Goal: Transaction & Acquisition: Purchase product/service

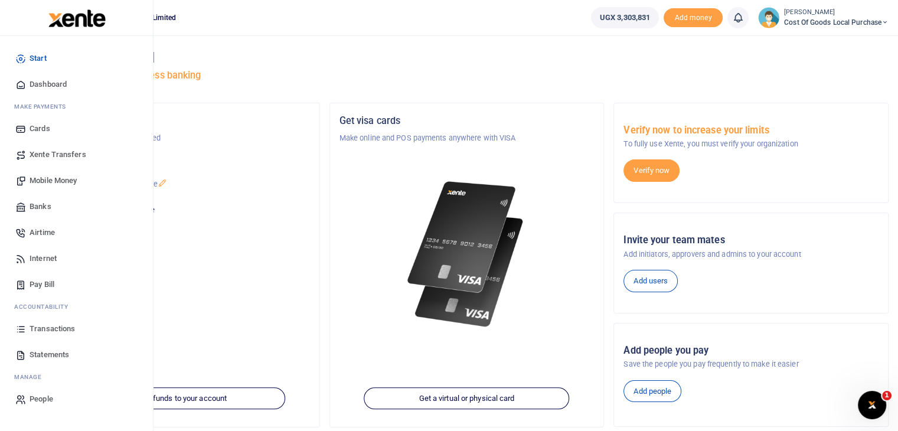
click at [64, 183] on span "Mobile Money" at bounding box center [53, 181] width 47 height 12
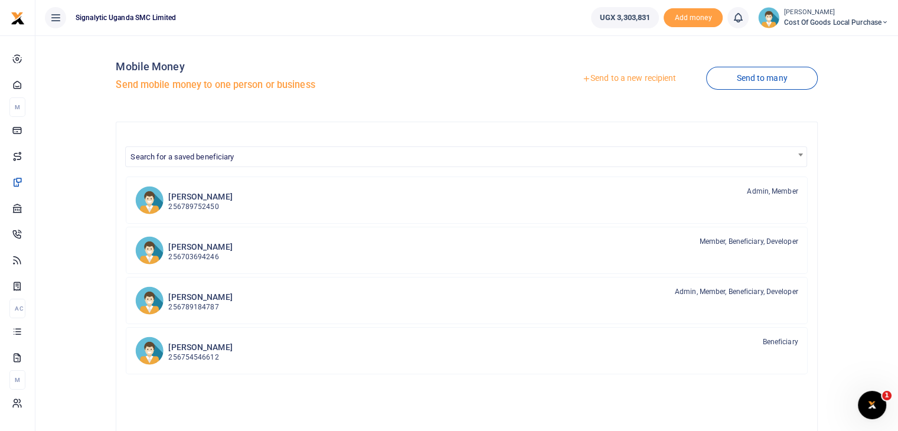
click at [610, 79] on link "Send to a new recipient" at bounding box center [629, 78] width 154 height 21
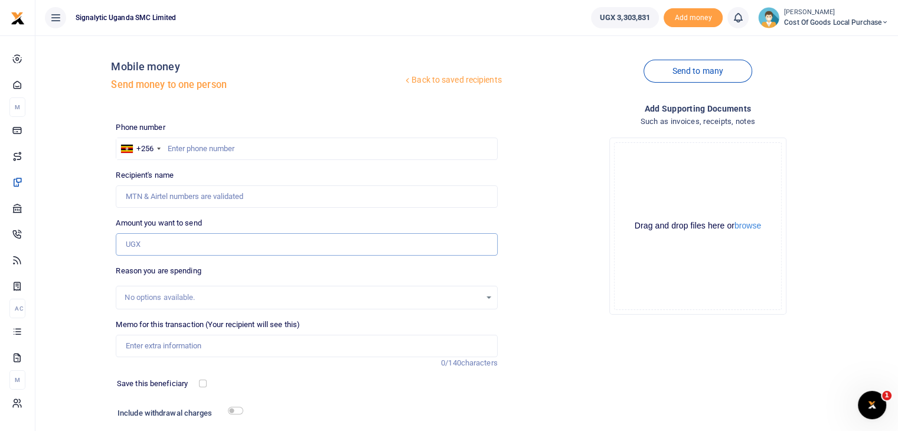
click at [156, 249] on input "Amount you want to send" at bounding box center [306, 244] width 381 height 22
type input "33,000"
click at [179, 145] on input "text" at bounding box center [306, 149] width 381 height 22
paste input "0702 332021"
click at [187, 147] on input "0702 332021" at bounding box center [306, 149] width 381 height 22
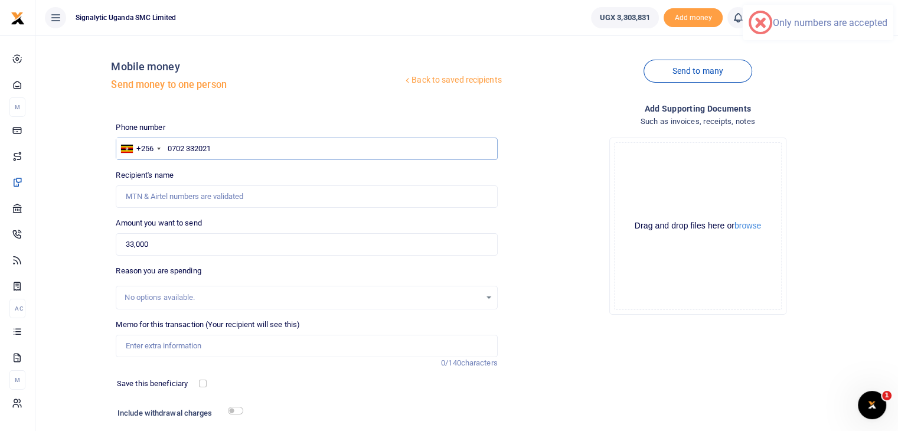
type input "0702332021"
click at [167, 145] on input "0702332021" at bounding box center [306, 149] width 381 height 22
type input "[PERSON_NAME]"
type input "00702332021"
type input "0702332021"
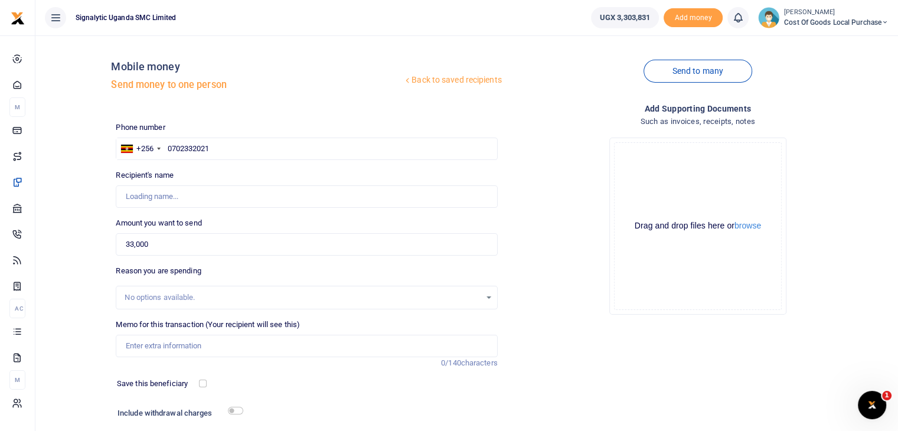
click at [328, 59] on div "Back to saved recipients Mobile money Send money to one person" at bounding box center [306, 78] width 391 height 67
type input "[PERSON_NAME]"
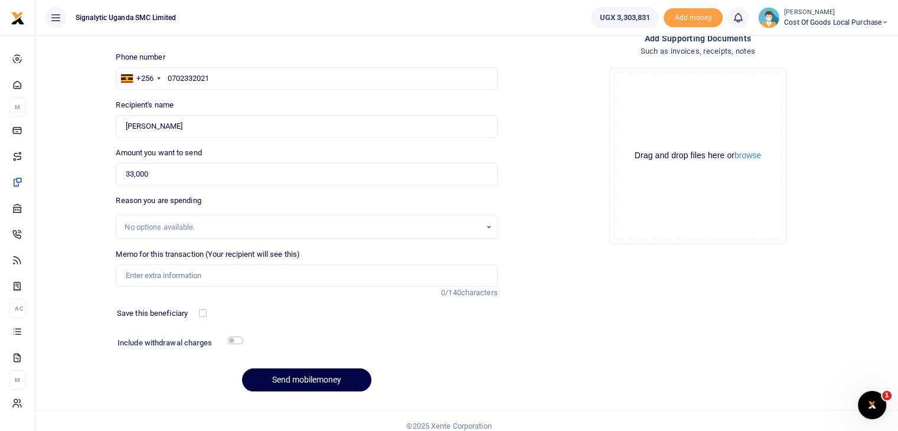
scroll to position [80, 0]
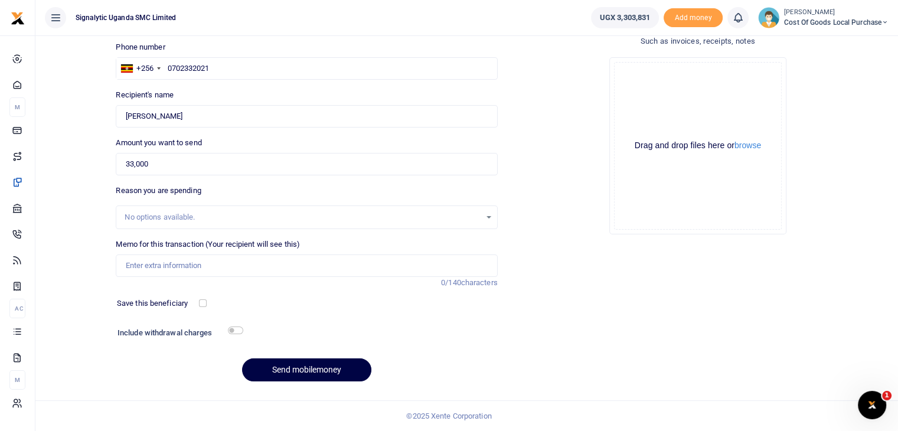
click at [161, 215] on div "No options available." at bounding box center [302, 217] width 355 height 12
click at [156, 263] on input "Memo for this transaction (Your recipient will see this)" at bounding box center [306, 265] width 381 height 22
paste input "0702 332021"
type input "0702 332021"
drag, startPoint x: 170, startPoint y: 265, endPoint x: 97, endPoint y: 251, distance: 74.0
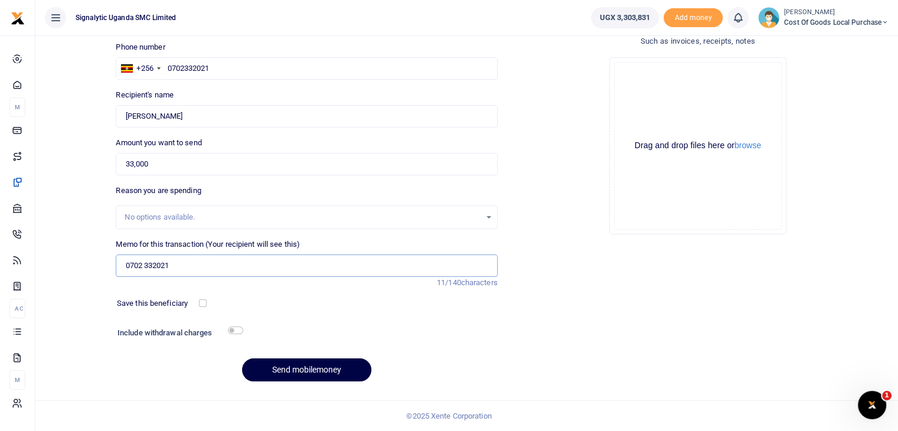
click at [97, 251] on div "Back to saved recipients Mobile money Send money to one person Send to many Pho…" at bounding box center [466, 178] width 853 height 426
paste input "PROC00042"
click at [751, 149] on button "browse" at bounding box center [747, 145] width 27 height 9
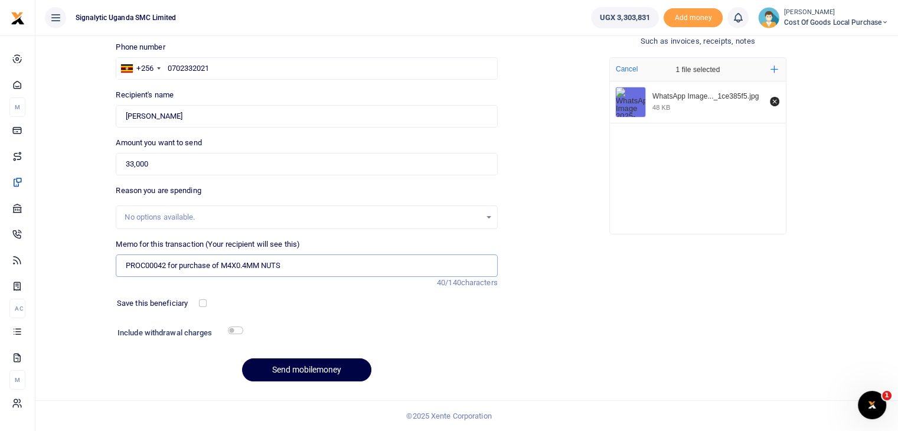
click at [298, 266] on input "PROC00042 for purchase of M4X0.4MM NUTS" at bounding box center [306, 265] width 381 height 22
type input "PROC00042 for purchase of M4X0.4MM NUTS REQUIRED FOR CHARGE BOX ASSEMBLY"
click at [239, 329] on input "checkbox" at bounding box center [235, 330] width 15 height 8
checkbox input "true"
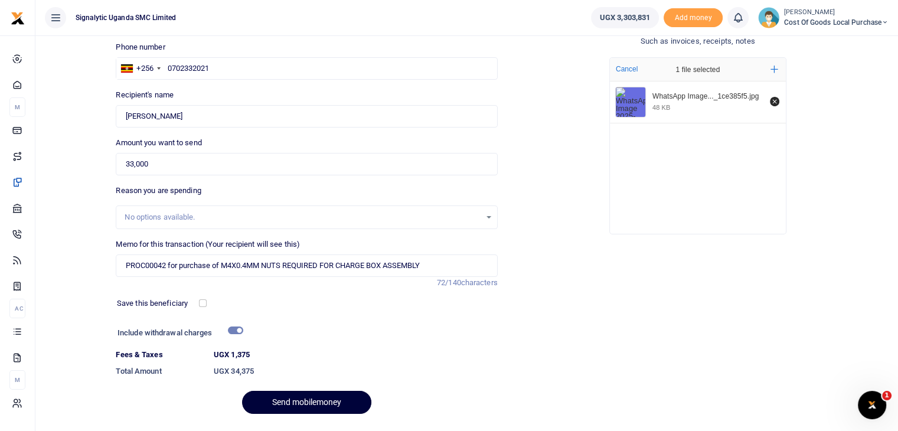
click at [298, 397] on button "Send mobilemoney" at bounding box center [306, 402] width 129 height 23
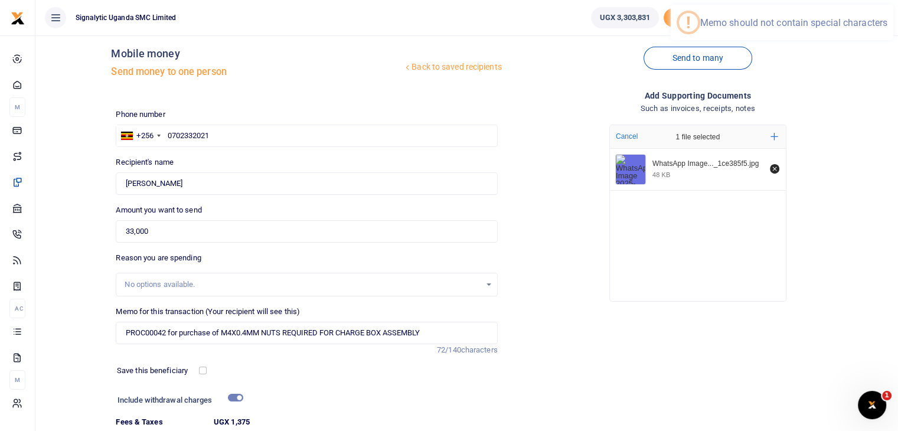
scroll to position [16, 0]
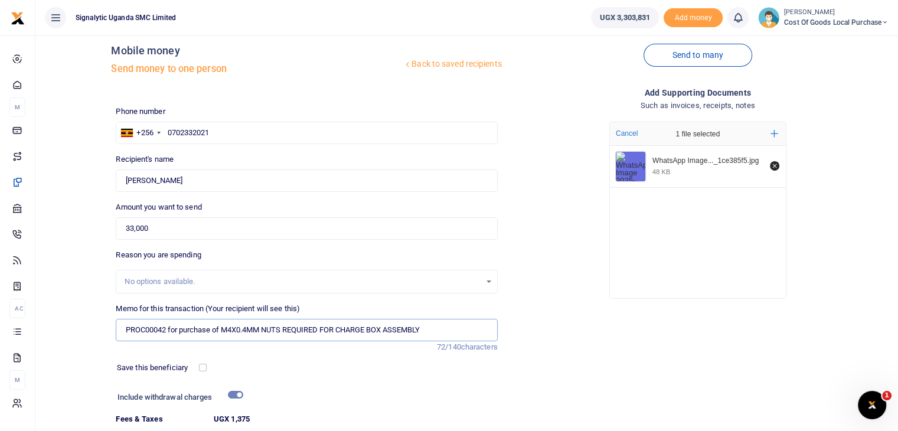
click at [246, 328] on input "PROC00042 for purchase of M4X0.4MM NUTS REQUIRED FOR CHARGE BOX ASSEMBLY" at bounding box center [306, 330] width 381 height 22
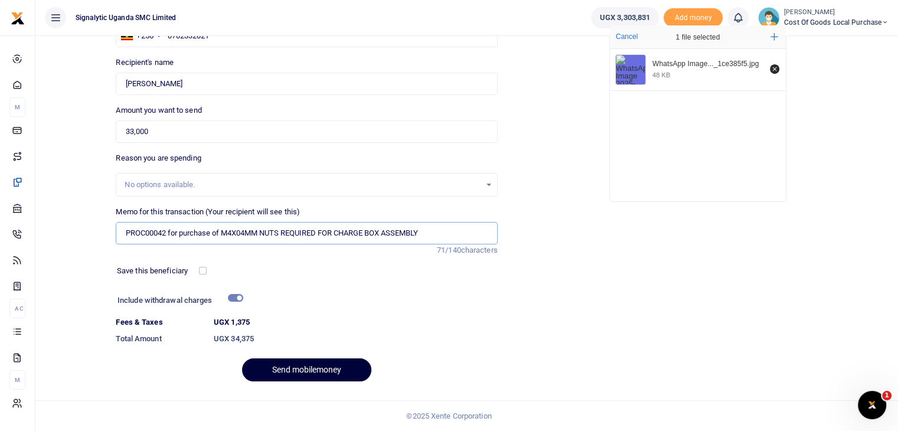
type input "PROC00042 for purchase of M4X04MM NUTS REQUIRED FOR CHARGE BOX ASSEMBLY"
click at [292, 364] on button "Send mobilemoney" at bounding box center [306, 369] width 129 height 23
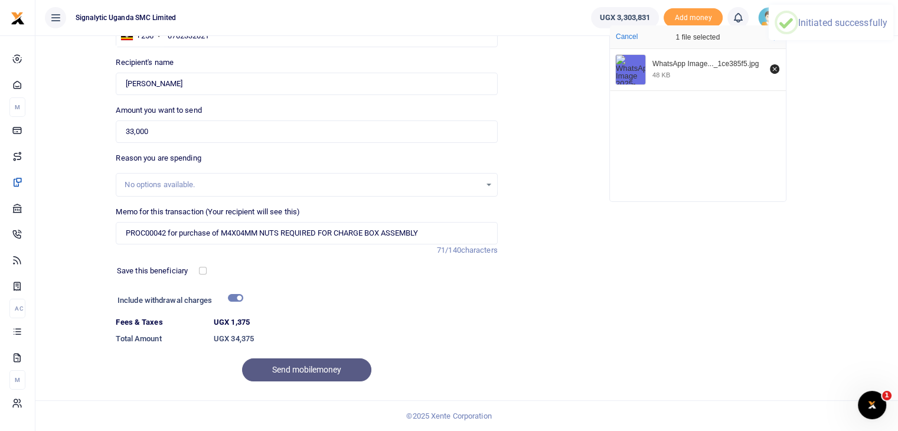
scroll to position [87, 0]
